Goal: Task Accomplishment & Management: Manage account settings

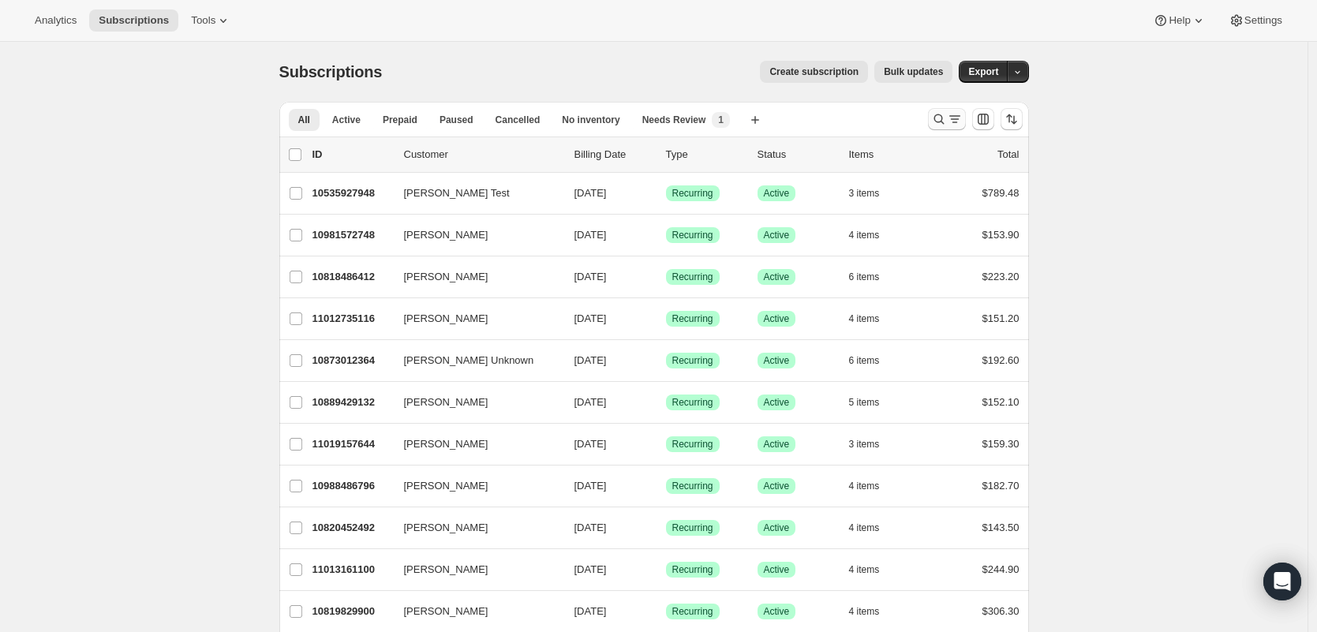
click at [953, 125] on icon "Search and filter results" at bounding box center [955, 119] width 16 height 16
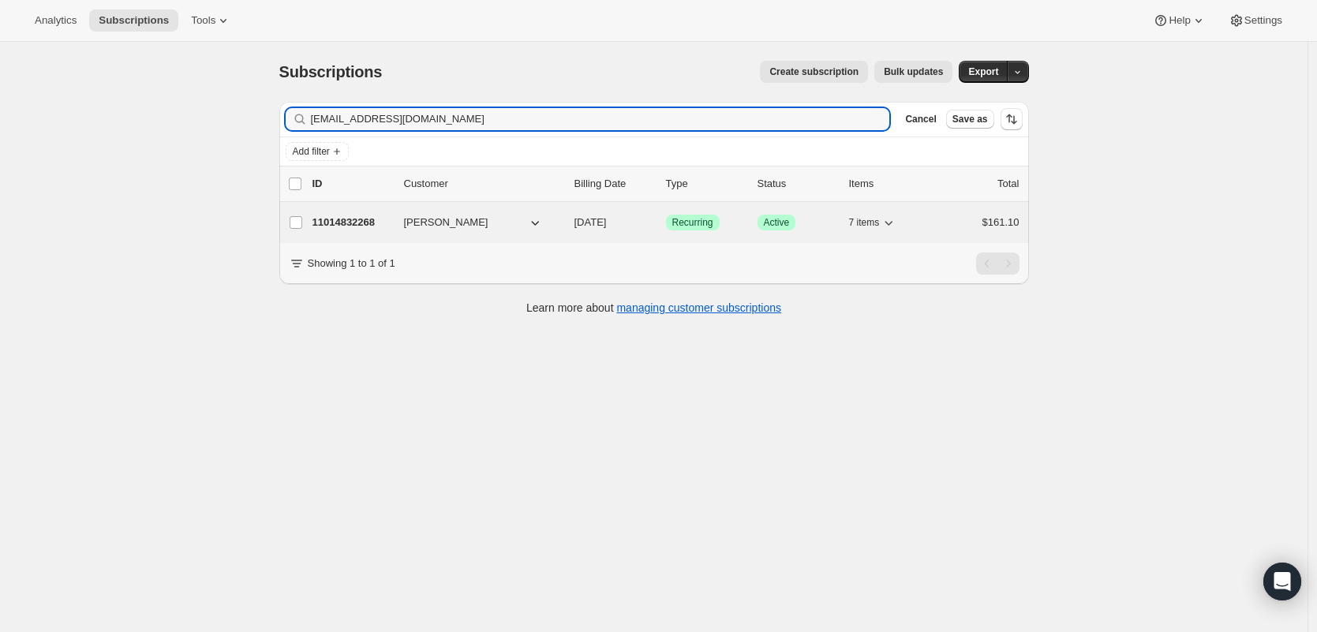
type input "[EMAIL_ADDRESS][DOMAIN_NAME]"
drag, startPoint x: 344, startPoint y: 221, endPoint x: 368, endPoint y: 220, distance: 23.7
click at [345, 221] on p "11014832268" at bounding box center [351, 223] width 79 height 16
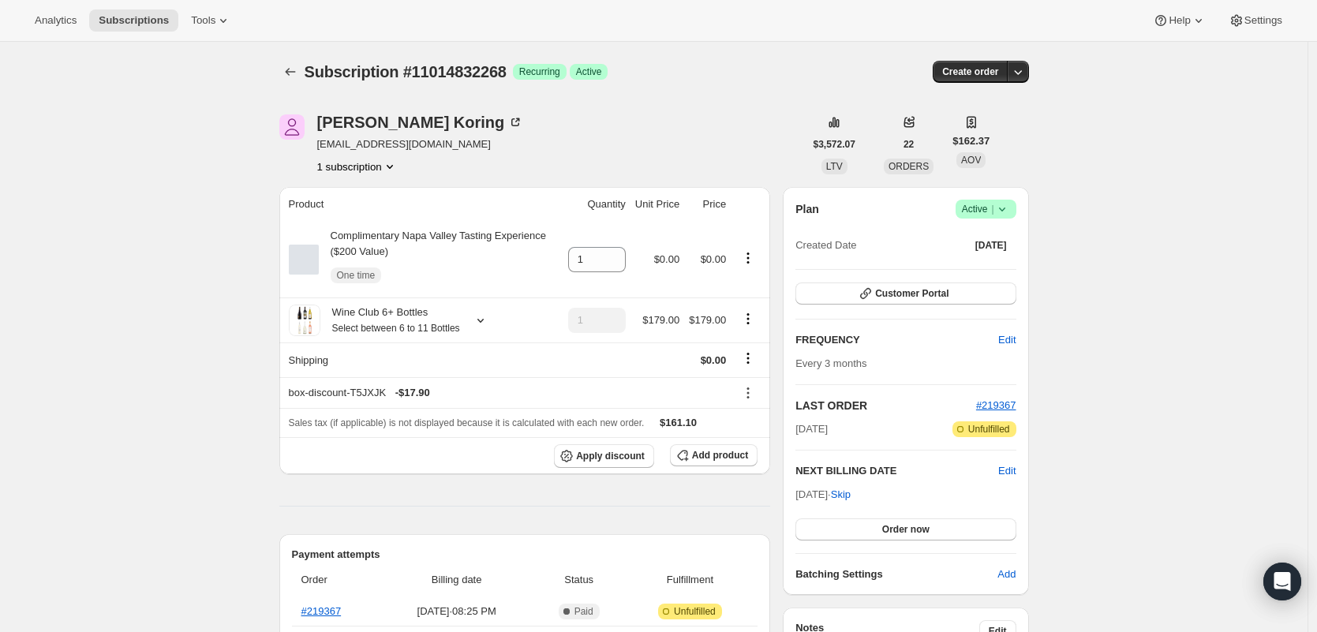
click at [988, 211] on span "Active |" at bounding box center [986, 209] width 48 height 16
click at [990, 275] on span "Cancel subscription" at bounding box center [984, 268] width 89 height 16
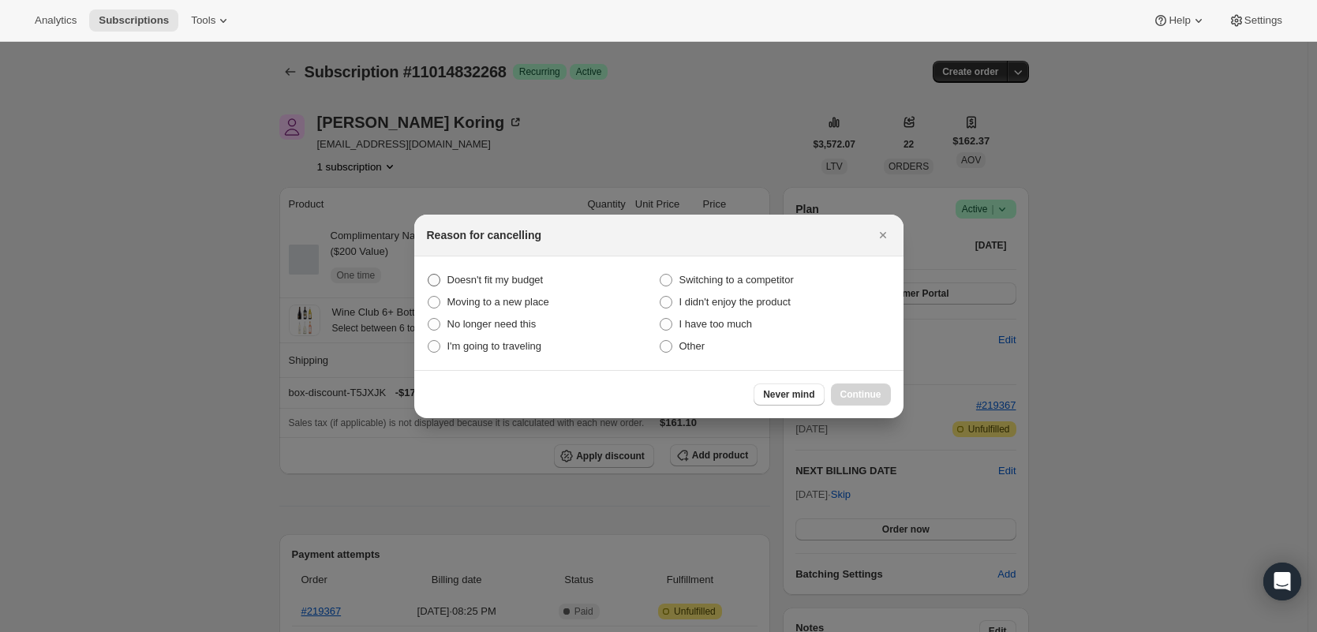
click at [506, 272] on span "Doesn't fit my budget" at bounding box center [495, 280] width 96 height 16
click at [428, 274] on budget "Doesn't fit my budget" at bounding box center [428, 274] width 1 height 1
radio budget "true"
click at [865, 401] on button "Continue" at bounding box center [861, 394] width 60 height 22
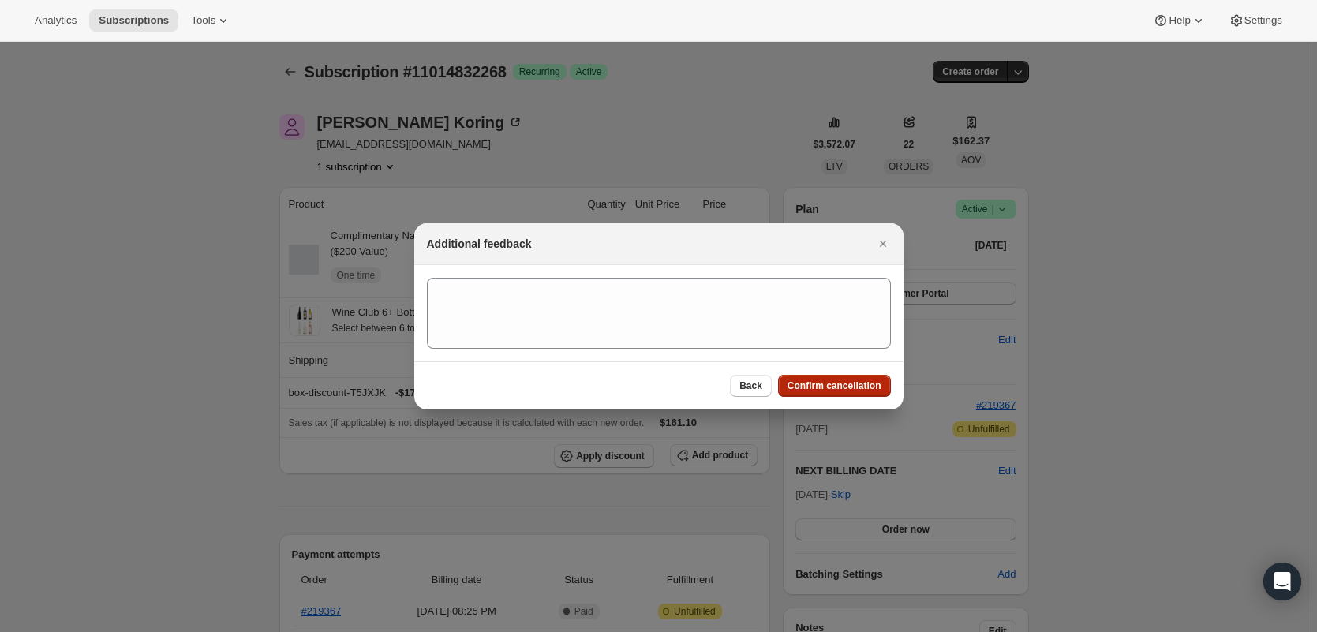
click at [865, 389] on span "Confirm cancellation" at bounding box center [834, 385] width 94 height 13
